Goal: Task Accomplishment & Management: Complete application form

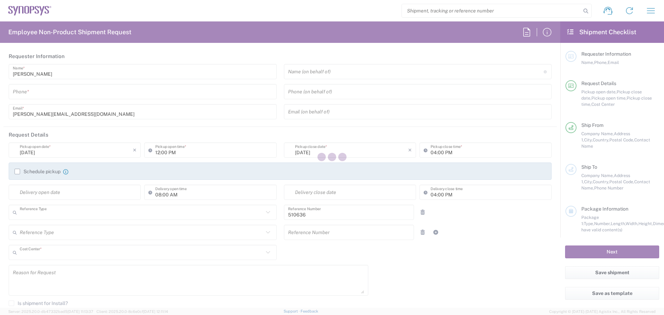
type input "Department"
type input "PT90, SG, MSIP2, R&D 510636"
type input "Portugal"
type input "Delivered at Place"
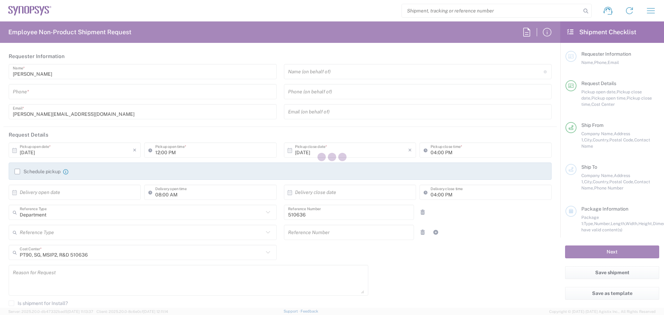
type input "Lisbon PT01"
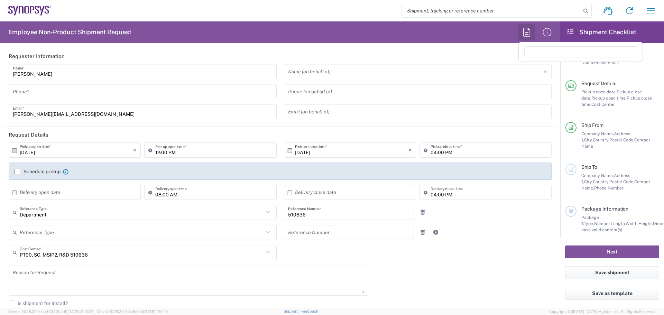
click at [529, 31] on icon "button" at bounding box center [526, 32] width 11 height 11
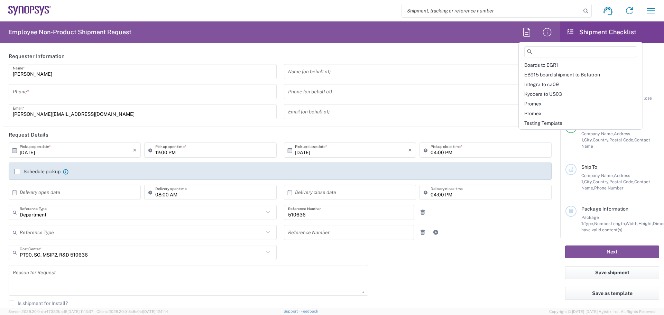
click at [75, 32] on h2 "Employee Non-Product Shipment Request" at bounding box center [69, 32] width 123 height 8
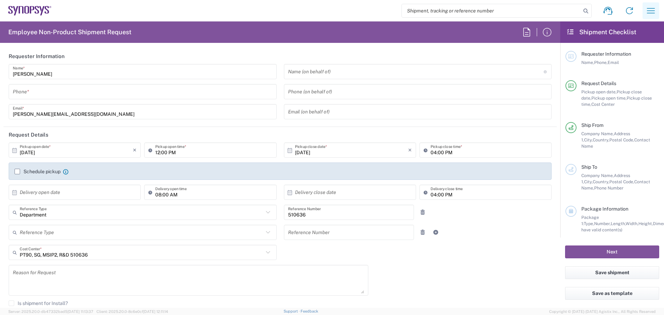
click at [650, 8] on icon "button" at bounding box center [651, 10] width 11 height 11
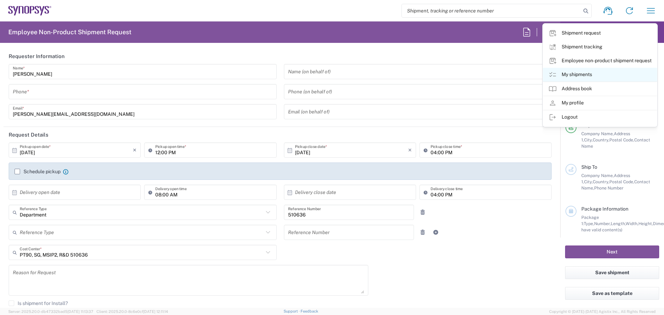
click at [581, 73] on link "My shipments" at bounding box center [600, 75] width 114 height 14
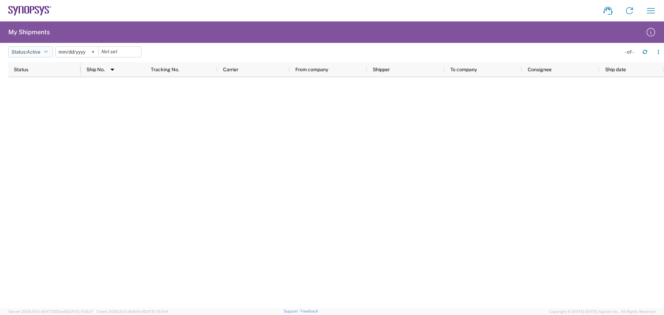
click at [48, 52] on icon "button" at bounding box center [45, 51] width 3 height 5
click at [16, 110] on span "New" at bounding box center [49, 112] width 81 height 11
click at [89, 53] on svg-icon at bounding box center [89, 52] width 10 height 10
click at [42, 51] on button "Status: New" at bounding box center [28, 51] width 40 height 11
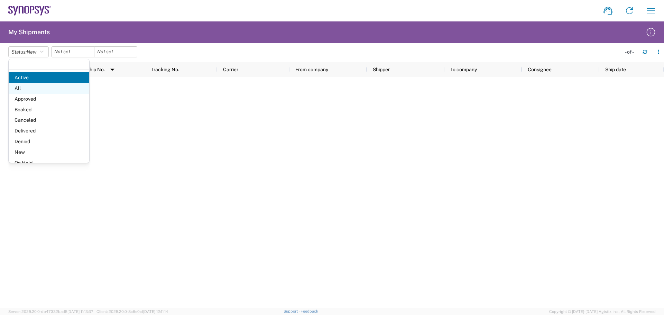
click at [23, 87] on span "All" at bounding box center [49, 88] width 81 height 11
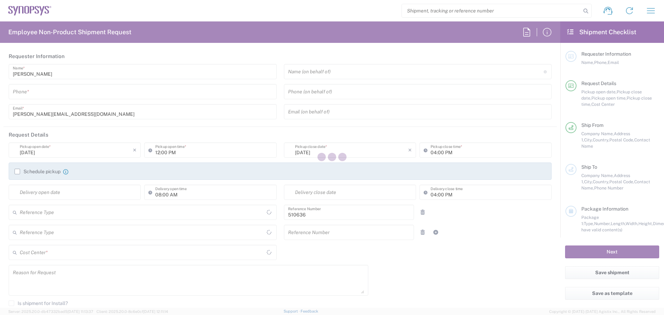
type input "Department"
type input "PT90, SG, MSIP2, R&D 510636"
type input "Portugal"
type input "Delivered at Place"
type input "Portugal"
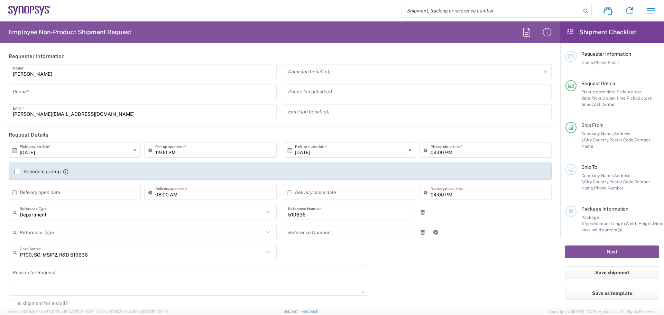
type input "Lisbon PT01"
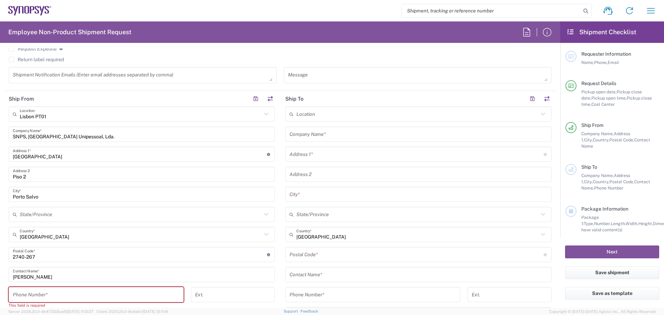
scroll to position [277, 0]
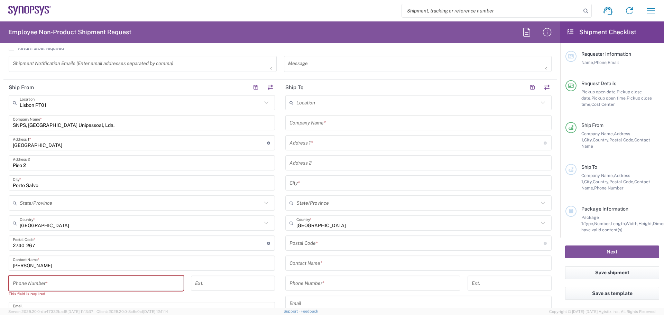
click at [322, 105] on input "text" at bounding box center [417, 103] width 242 height 12
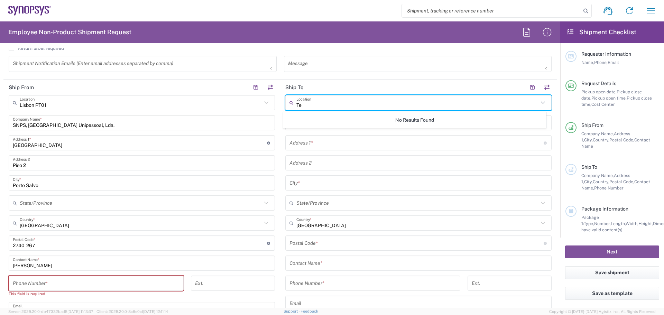
type input "T"
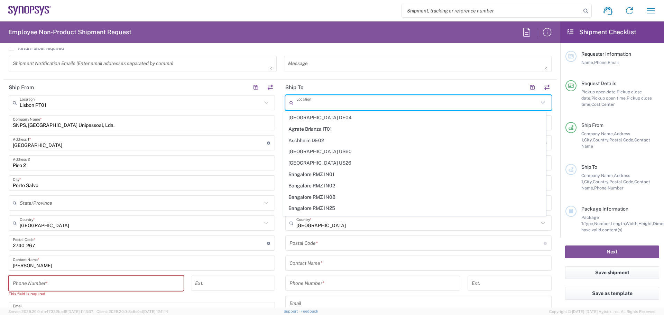
click at [434, 252] on div "Location Aachen DE04 Agrate Brianza IT01 Aschheim DE02 Atlanta US60 Austin US26…" at bounding box center [418, 240] width 266 height 291
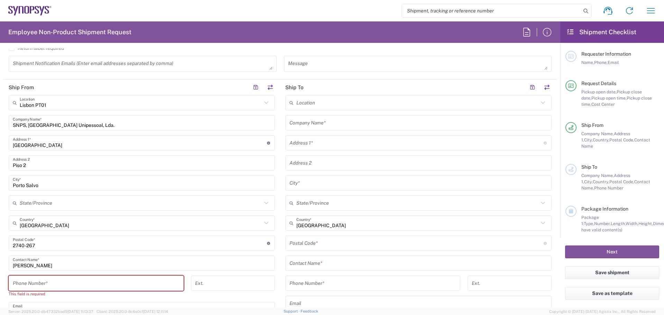
click at [356, 121] on input "text" at bounding box center [419, 123] width 258 height 12
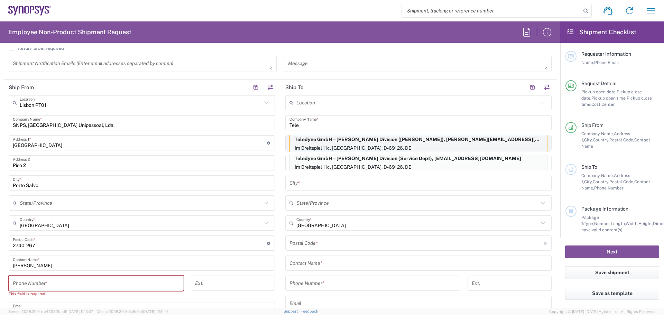
click at [369, 141] on p "Teledyne GmbH – LeCroy Division (Sarah Marcus), sarah.marcus@teledyne.com" at bounding box center [418, 139] width 257 height 9
type input "Teledyne GmbH – LeCroy Division"
type input "Im Breitspiel 11c"
type input "Heidelberg"
type input "Germany"
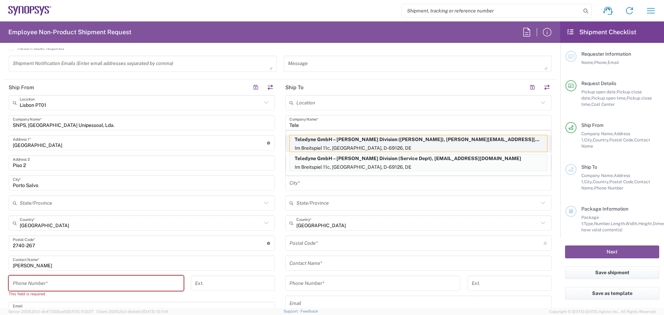
type input "D-69126"
type input "Sarah Marcus"
type input "+49-(0)6221-8270-20"
type input "sarah.marcus@teledyne.com"
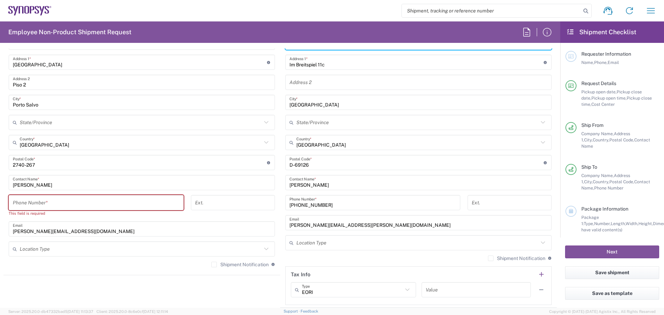
scroll to position [404, 0]
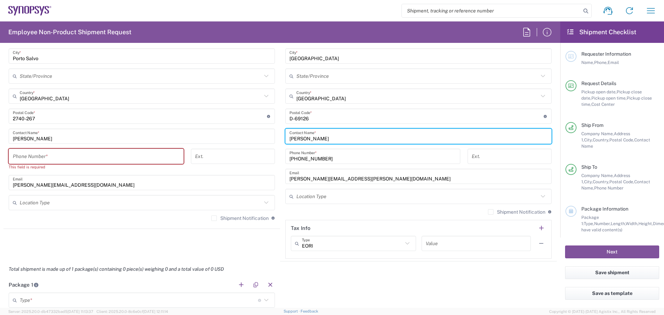
drag, startPoint x: 321, startPoint y: 139, endPoint x: 286, endPoint y: 141, distance: 35.3
click at [286, 141] on div "Sarah Marcus Contact Name *" at bounding box center [418, 136] width 266 height 15
type input "Lucian Craciun"
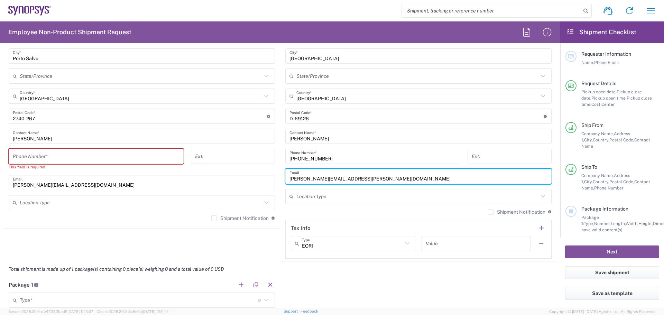
drag, startPoint x: 357, startPoint y: 181, endPoint x: 272, endPoint y: 183, distance: 84.8
click at [272, 183] on div "Ship From Lisbon PT01 Location Lisbon PT01 Aachen DE04 Agrate Brianza IT01 Asch…" at bounding box center [280, 107] width 554 height 309
paste input "<Lucian.Craciun@T"
drag, startPoint x: 291, startPoint y: 178, endPoint x: 290, endPoint y: 185, distance: 6.7
click at [291, 179] on input "<Lucian.Craciun@Teledyne.com" at bounding box center [419, 177] width 258 height 12
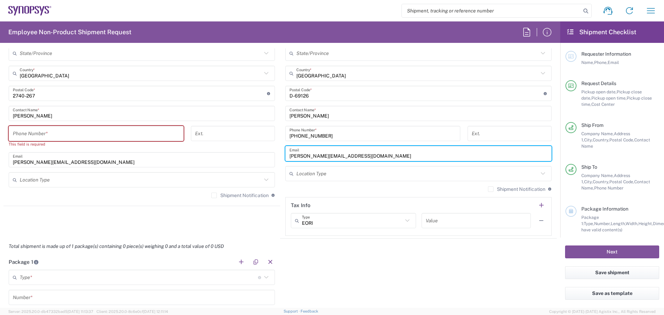
scroll to position [438, 0]
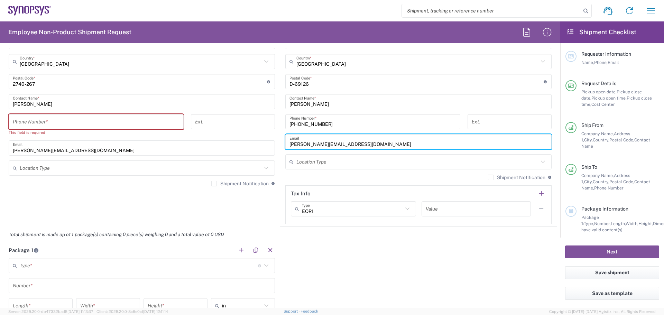
type input "Lucian.Craciun@Teledyne.com"
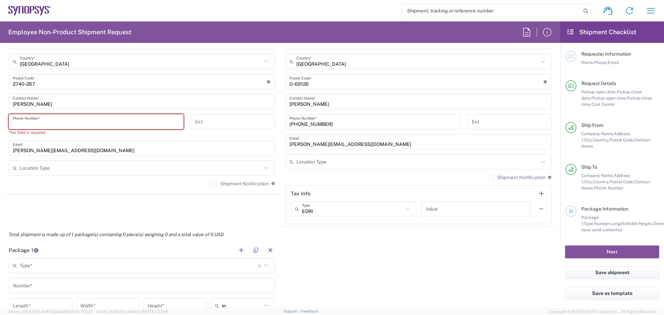
click at [74, 124] on input "tel" at bounding box center [96, 122] width 167 height 12
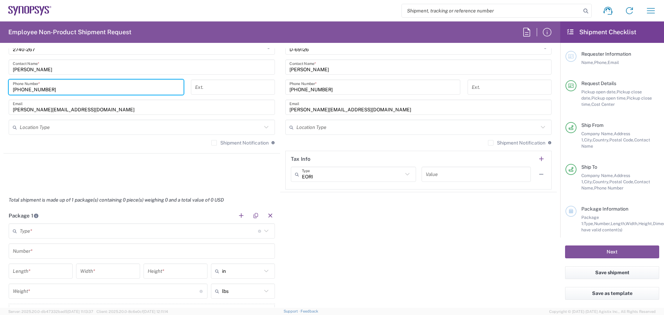
scroll to position [484, 0]
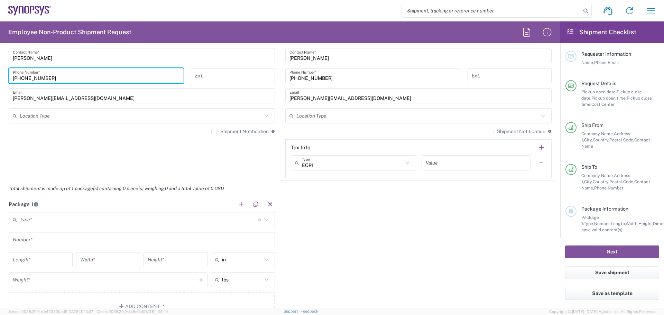
type input "+35121040344"
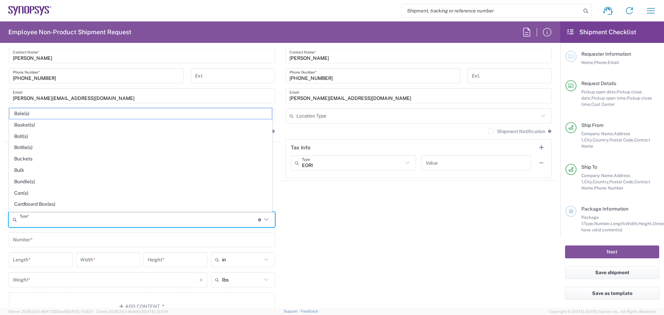
click at [56, 224] on input "text" at bounding box center [139, 220] width 238 height 12
click at [32, 205] on span "Cardboard Box(es)" at bounding box center [140, 204] width 263 height 11
type input "Cardboard Box(es)"
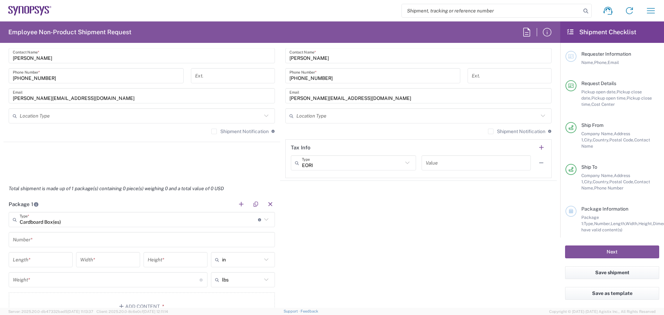
click at [63, 242] on input "text" at bounding box center [142, 240] width 258 height 12
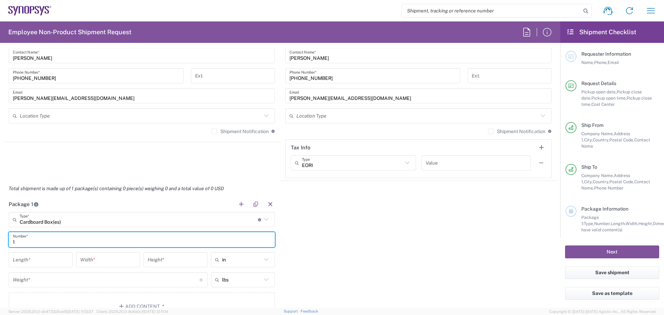
type input "1"
click at [30, 258] on input "number" at bounding box center [41, 260] width 56 height 12
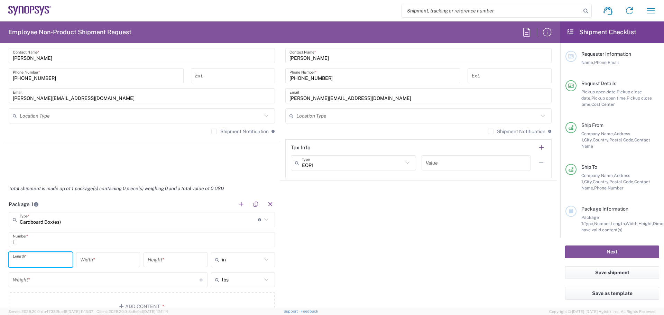
click at [244, 257] on input "in" at bounding box center [242, 259] width 40 height 11
click at [237, 285] on span "cm" at bounding box center [241, 286] width 62 height 11
type input "cm"
click at [237, 288] on input "text" at bounding box center [242, 286] width 40 height 11
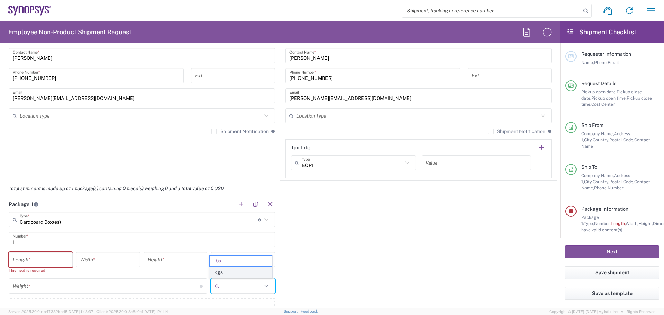
click at [217, 271] on span "kgs" at bounding box center [241, 272] width 62 height 11
type input "kgs"
click at [53, 286] on input "number" at bounding box center [106, 286] width 187 height 12
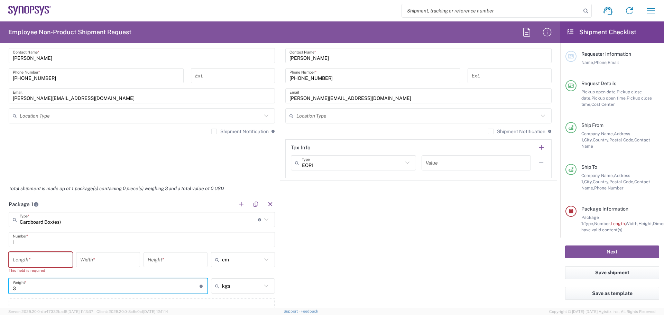
type input "3"
click at [31, 257] on input "number" at bounding box center [41, 260] width 56 height 12
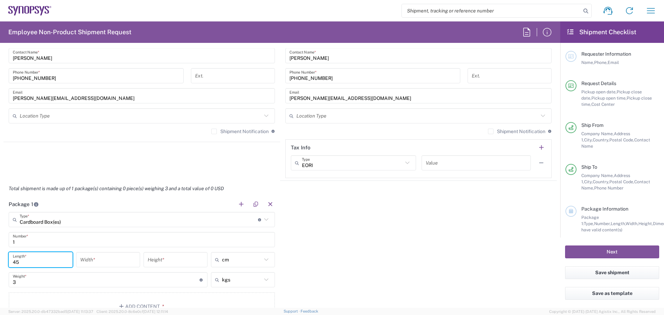
type input "45"
type input "32"
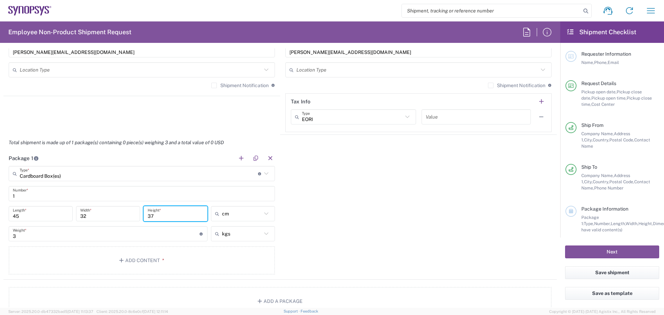
scroll to position [681, 0]
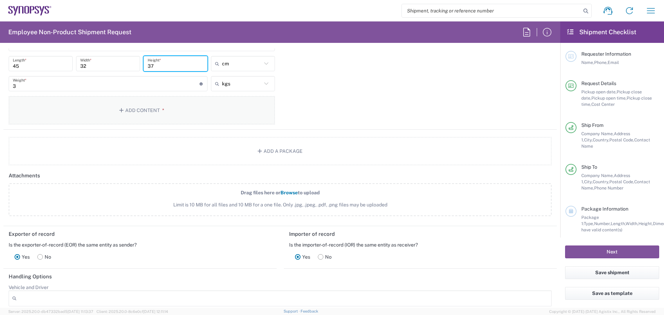
type input "37"
click at [118, 113] on button "Add Content *" at bounding box center [142, 110] width 266 height 28
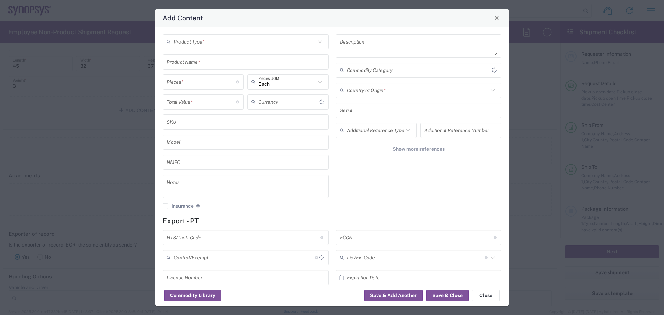
type input "US Dollar"
click at [193, 43] on input "text" at bounding box center [245, 42] width 142 height 12
drag, startPoint x: 200, startPoint y: 67, endPoint x: 207, endPoint y: 77, distance: 11.7
click at [200, 67] on span "General Commodity" at bounding box center [244, 68] width 162 height 11
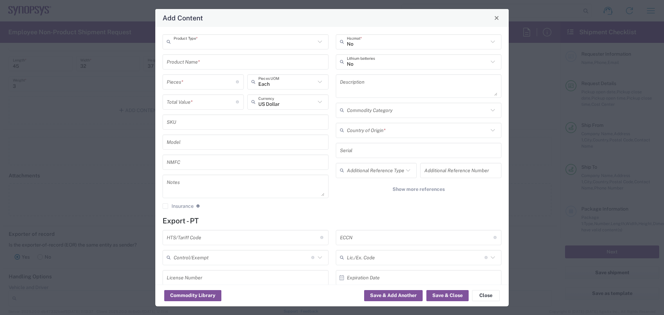
type input "General Commodity"
click at [198, 64] on input "text" at bounding box center [246, 62] width 158 height 12
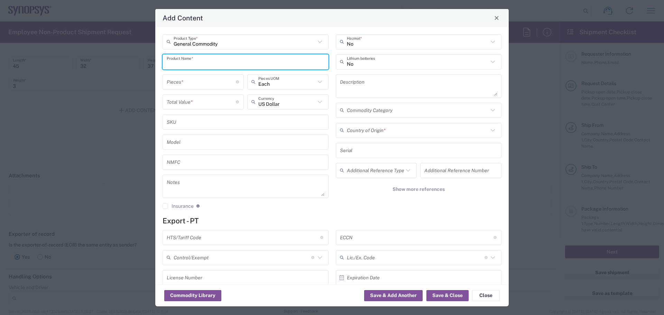
click at [198, 62] on input "text" at bounding box center [246, 62] width 158 height 12
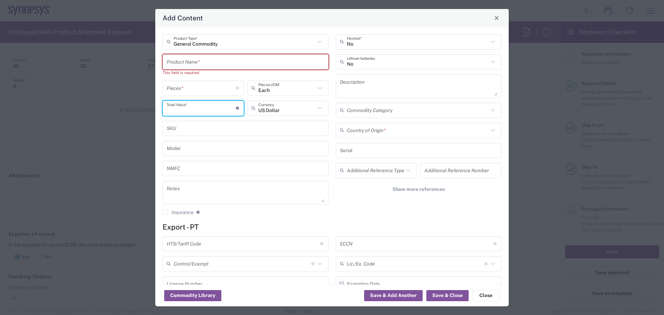
click at [189, 112] on input "number" at bounding box center [201, 108] width 69 height 12
click at [183, 111] on input "172" at bounding box center [201, 108] width 69 height 12
type input "172.347"
click at [248, 121] on div "SKU" at bounding box center [246, 128] width 166 height 15
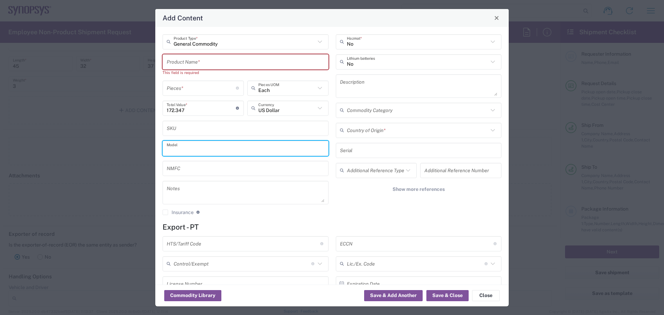
click at [199, 148] on input "text" at bounding box center [246, 148] width 158 height 12
click at [348, 152] on input "text" at bounding box center [419, 150] width 158 height 12
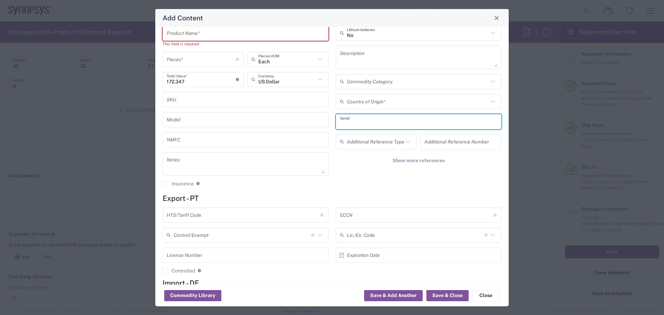
scroll to position [0, 0]
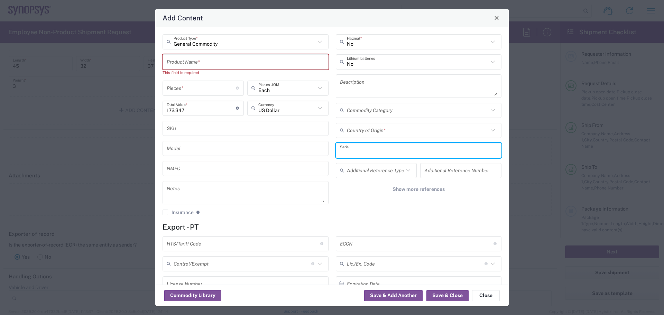
click at [364, 131] on input "text" at bounding box center [418, 130] width 142 height 12
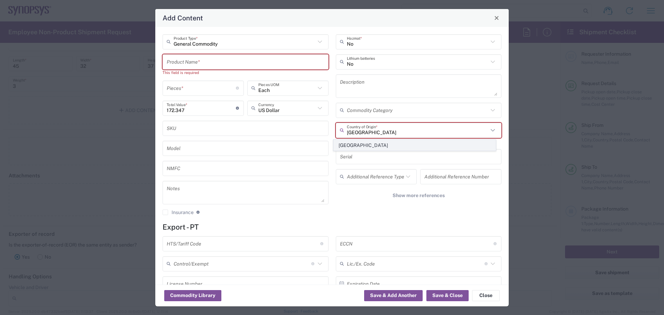
type input "United States"
click at [345, 147] on span "United States" at bounding box center [415, 145] width 162 height 11
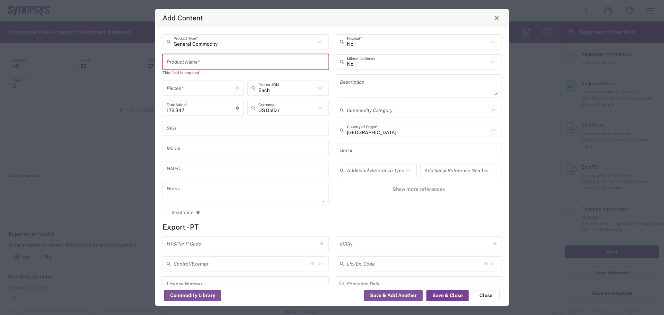
click at [444, 294] on button "Save & Close" at bounding box center [448, 295] width 42 height 11
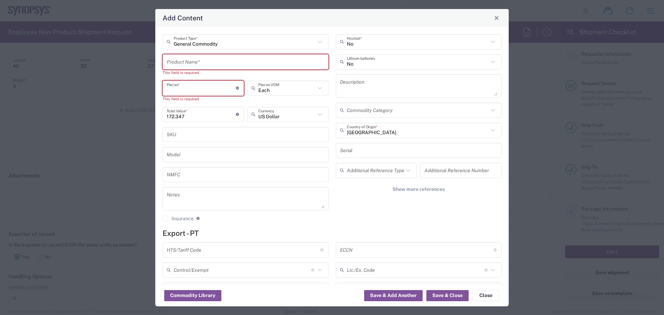
click at [203, 90] on input "number" at bounding box center [201, 88] width 69 height 12
type input "1"
type input "172.35"
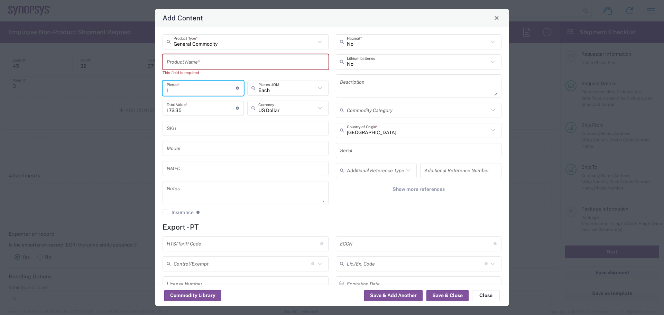
type input "1"
click at [190, 111] on input "172.35" at bounding box center [201, 108] width 69 height 12
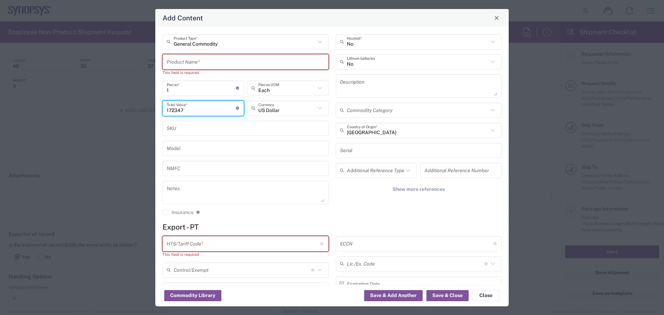
type input "172347"
click at [199, 130] on input "text" at bounding box center [246, 128] width 158 height 12
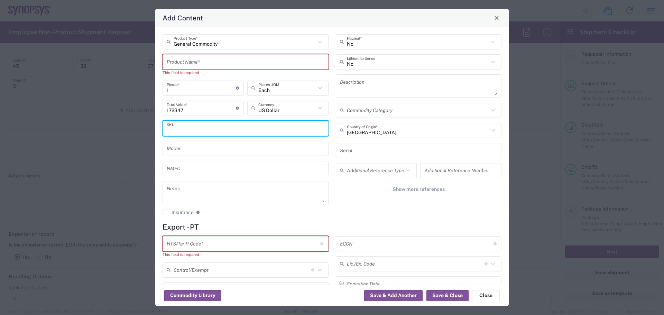
click at [187, 110] on input "172347" at bounding box center [201, 108] width 69 height 12
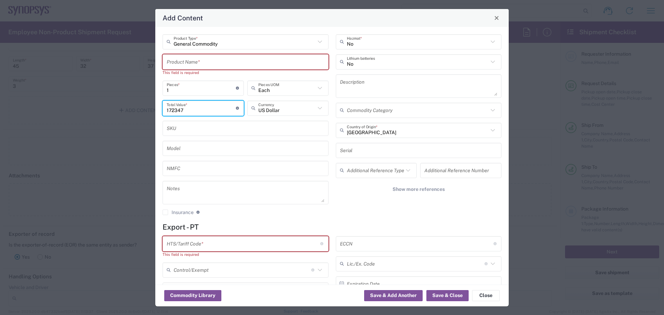
click at [320, 220] on div "General Commodity Product Type * Product Name * This field is required 1 Pieces…" at bounding box center [245, 127] width 173 height 186
click at [217, 243] on input "text" at bounding box center [244, 244] width 154 height 12
click at [224, 224] on h4 "Export - PT" at bounding box center [332, 227] width 339 height 9
click at [200, 242] on input "text" at bounding box center [244, 244] width 154 height 12
click at [382, 227] on h4 "Export - PT" at bounding box center [332, 227] width 339 height 9
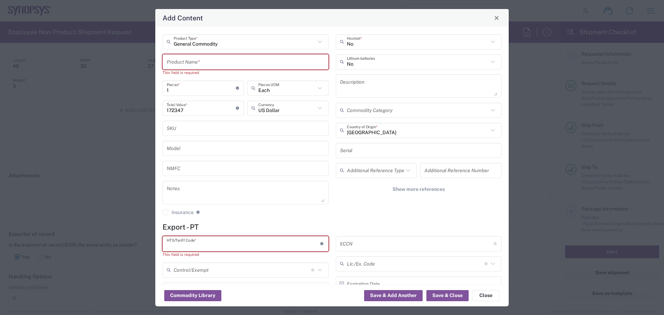
click at [198, 244] on input "text" at bounding box center [244, 244] width 154 height 12
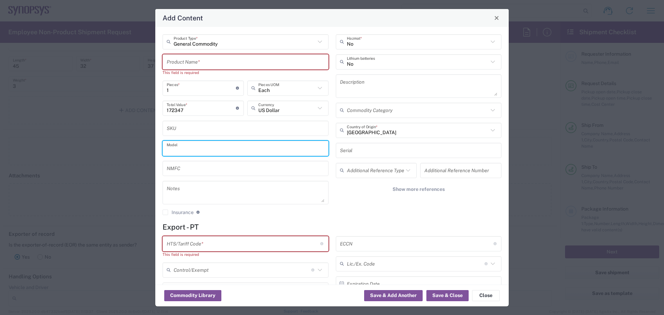
click at [193, 152] on input "text" at bounding box center [246, 148] width 158 height 12
type input "PE616UIA-X"
click at [348, 151] on input "text" at bounding box center [419, 150] width 158 height 12
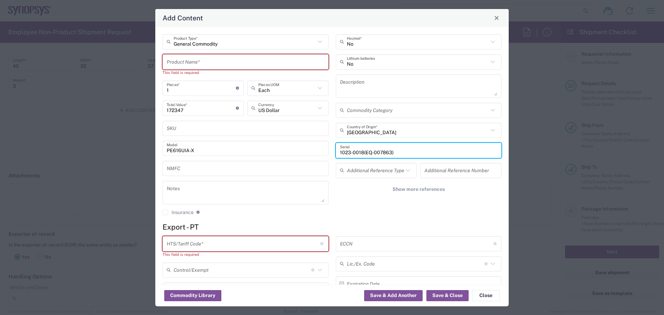
type input "1023-0018(EQ-007863)"
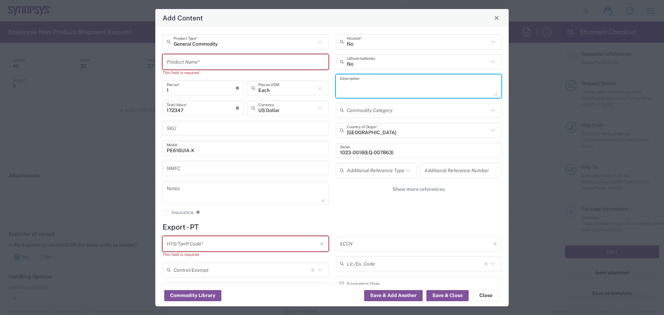
click at [366, 86] on textarea at bounding box center [419, 85] width 158 height 19
click at [176, 60] on input "text" at bounding box center [246, 62] width 158 height 12
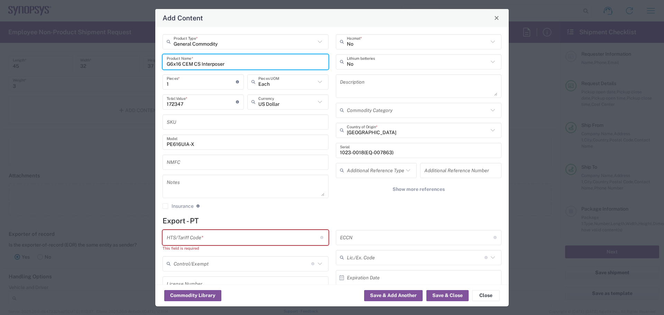
drag, startPoint x: 220, startPoint y: 65, endPoint x: 166, endPoint y: 66, distance: 54.3
click at [166, 66] on div "G6x16 CEM CS Interposer Product Name *" at bounding box center [246, 61] width 166 height 15
type input "G6x16 CEM CS Interposer"
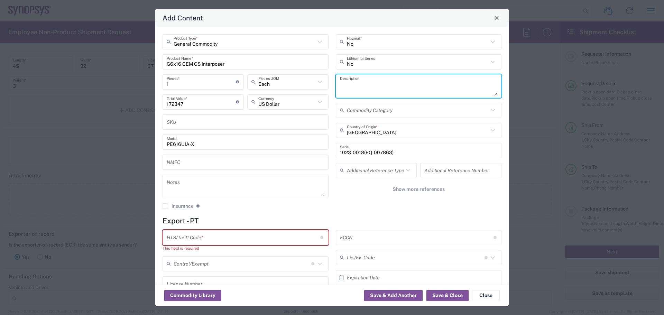
click at [343, 79] on textarea at bounding box center [419, 85] width 158 height 19
paste textarea "G6x16 CEM CS Interposer"
type textarea "G6x16 CEM CS Interposer"
click at [234, 240] on input "text" at bounding box center [244, 237] width 154 height 12
click at [191, 234] on input "text" at bounding box center [244, 237] width 154 height 12
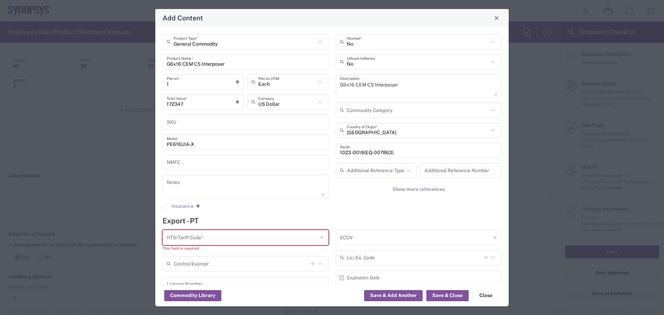
click at [199, 238] on input "text" at bounding box center [244, 237] width 154 height 12
click at [199, 239] on input "text" at bounding box center [244, 237] width 154 height 12
paste input "84733020"
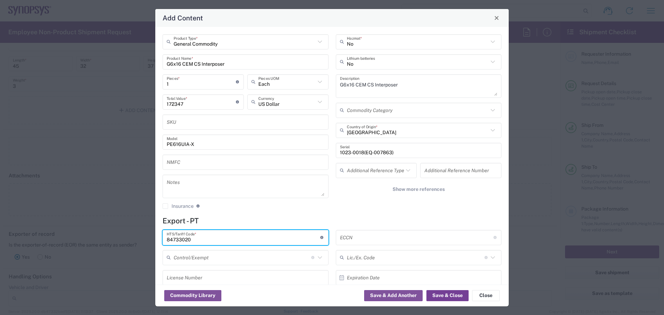
type input "84733020"
click at [450, 296] on button "Save & Close" at bounding box center [448, 295] width 42 height 11
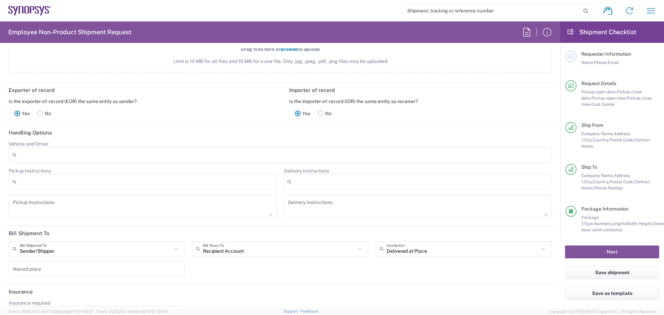
scroll to position [931, 0]
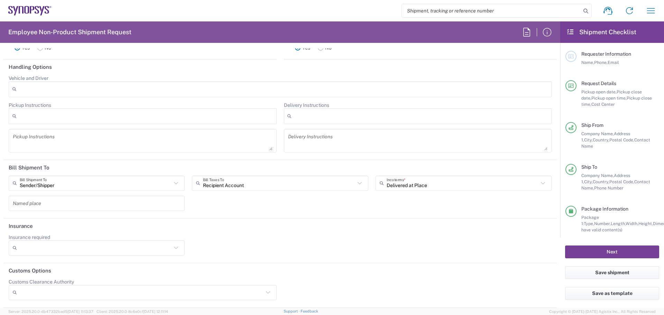
click at [595, 253] on button "Next" at bounding box center [612, 252] width 94 height 13
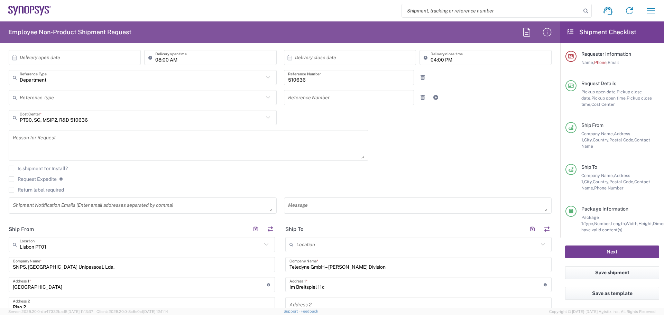
scroll to position [0, 0]
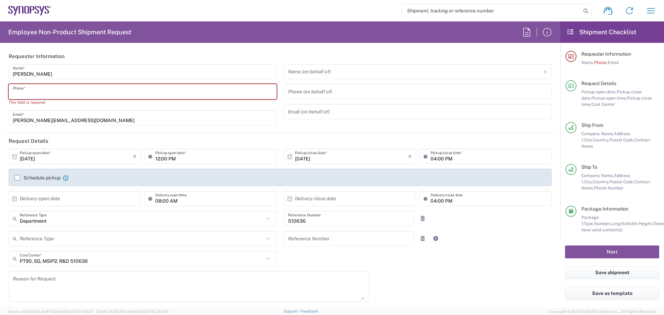
click at [21, 91] on input "tel" at bounding box center [143, 92] width 260 height 12
type input "+351210440344"
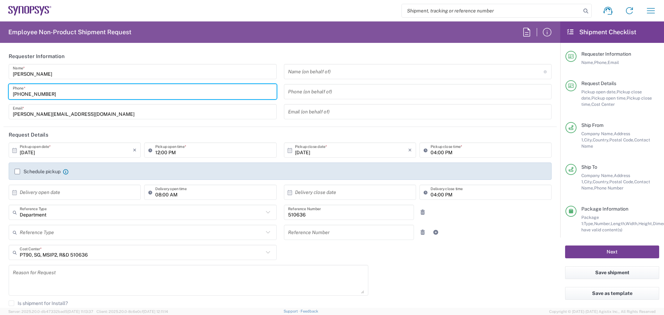
click at [600, 251] on button "Next" at bounding box center [612, 252] width 94 height 13
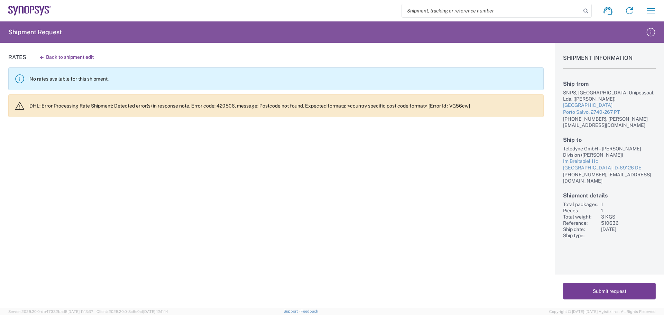
click at [594, 289] on button "Submit request" at bounding box center [609, 291] width 93 height 17
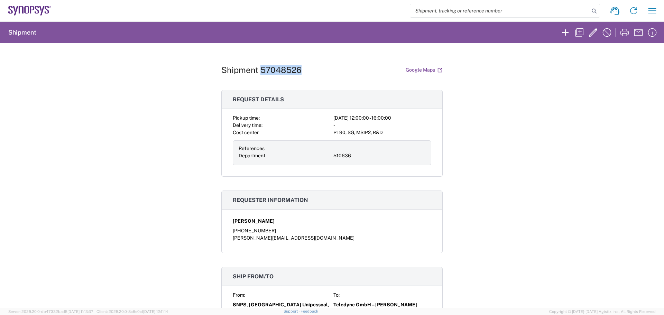
drag, startPoint x: 303, startPoint y: 69, endPoint x: 258, endPoint y: 65, distance: 45.1
click at [258, 65] on div "Shipment 57048526 Google Maps" at bounding box center [331, 70] width 221 height 12
copy h1 "57048526"
